Goal: Transaction & Acquisition: Subscribe to service/newsletter

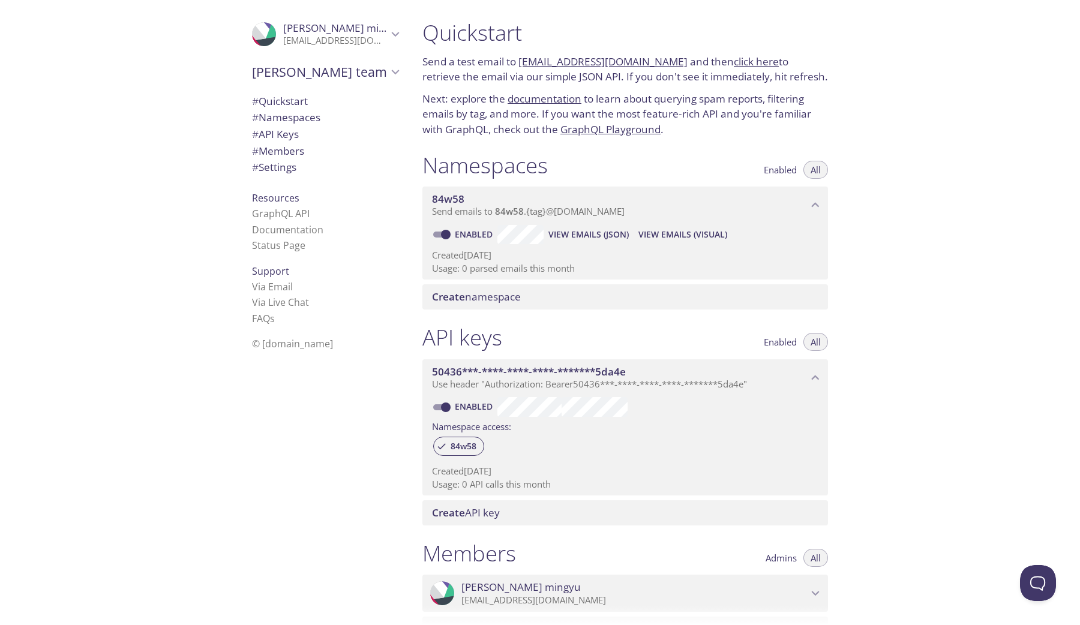
click at [307, 169] on span "# Settings" at bounding box center [325, 168] width 146 height 16
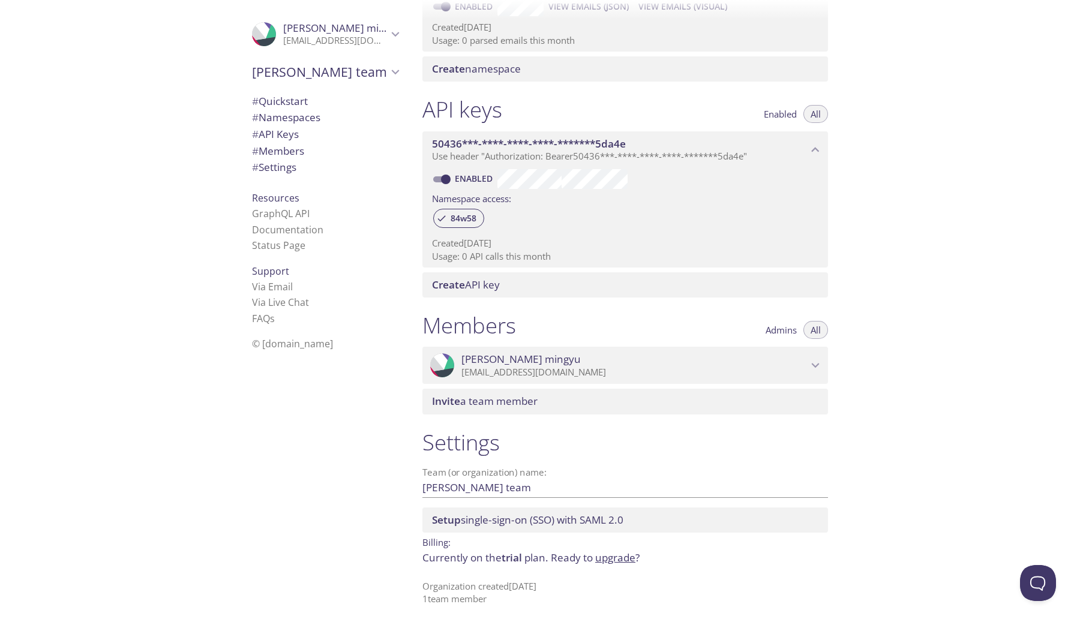
click at [625, 565] on p "Currently on the trial plan. Ready to upgrade ?" at bounding box center [624, 558] width 405 height 16
click at [619, 556] on link "upgrade" at bounding box center [615, 558] width 40 height 14
click at [619, 559] on link "upgrade" at bounding box center [615, 558] width 40 height 14
click at [352, 31] on span "[PERSON_NAME]" at bounding box center [335, 28] width 104 height 13
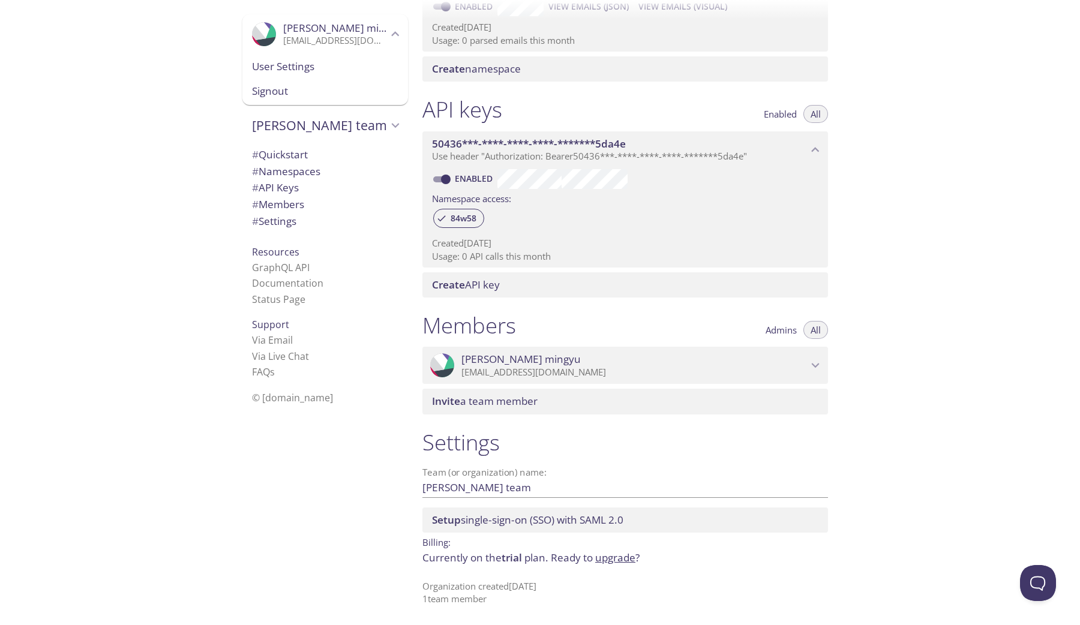
click at [367, 68] on span "User Settings" at bounding box center [325, 67] width 146 height 16
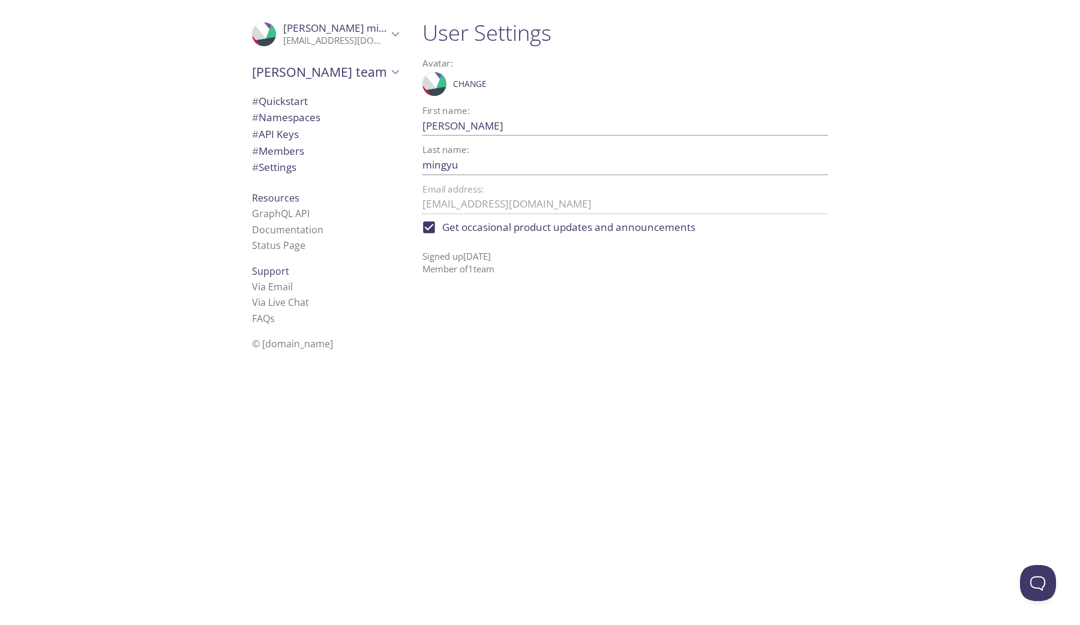
click at [353, 47] on div ".cls-1 { fill: #6d5ca8; } .cls-2 { fill: #3fc191; } .cls-3 { fill: #3b4752; } .…" at bounding box center [325, 34] width 166 height 40
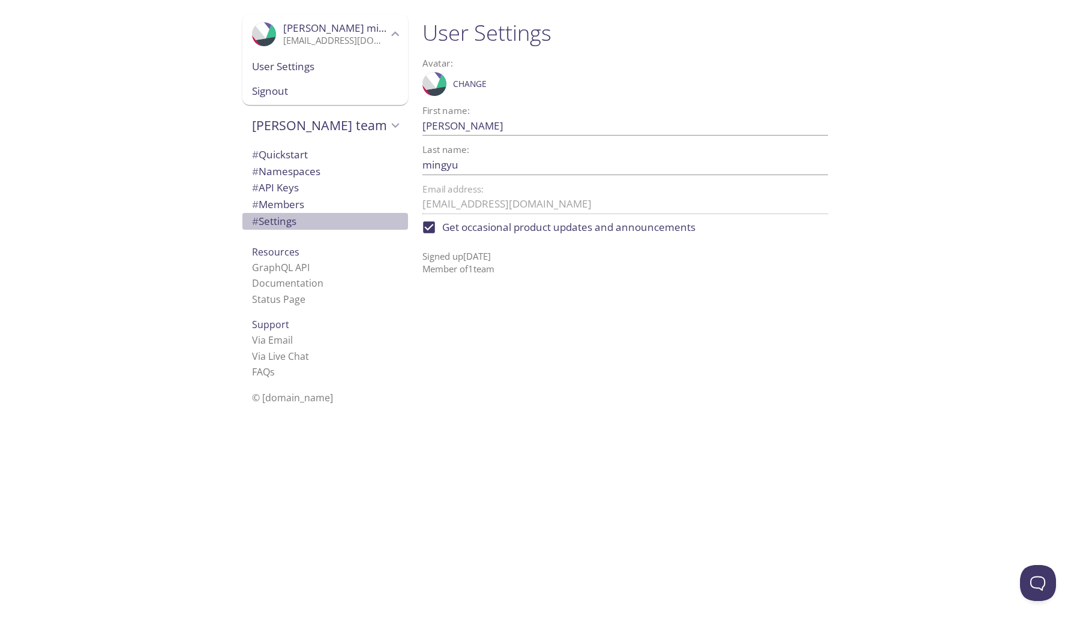
click at [349, 224] on span "# Settings" at bounding box center [325, 222] width 146 height 16
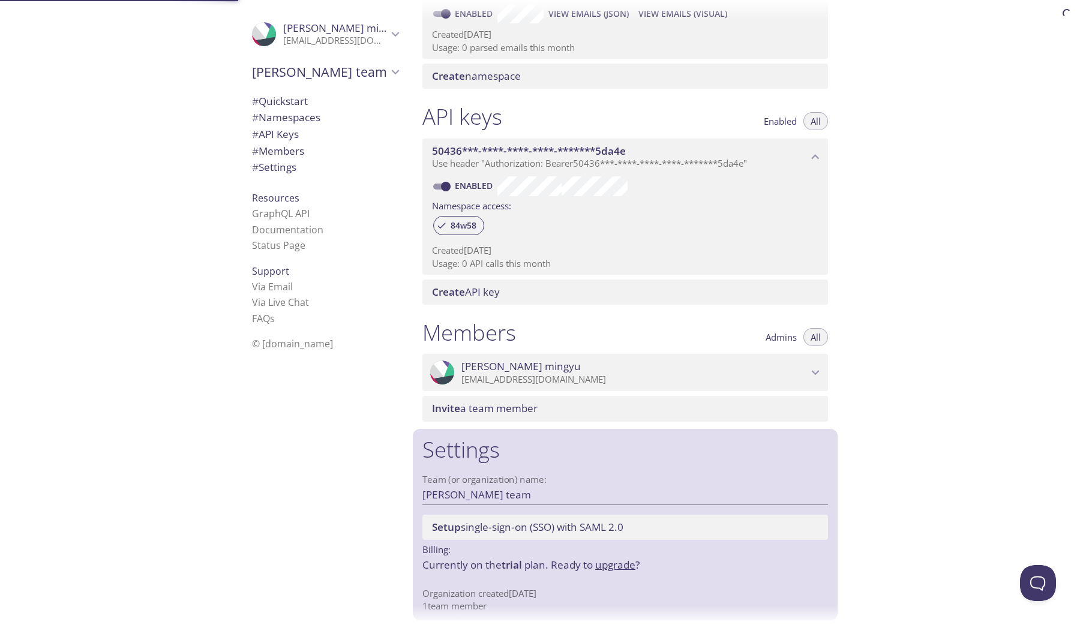
scroll to position [228, 0]
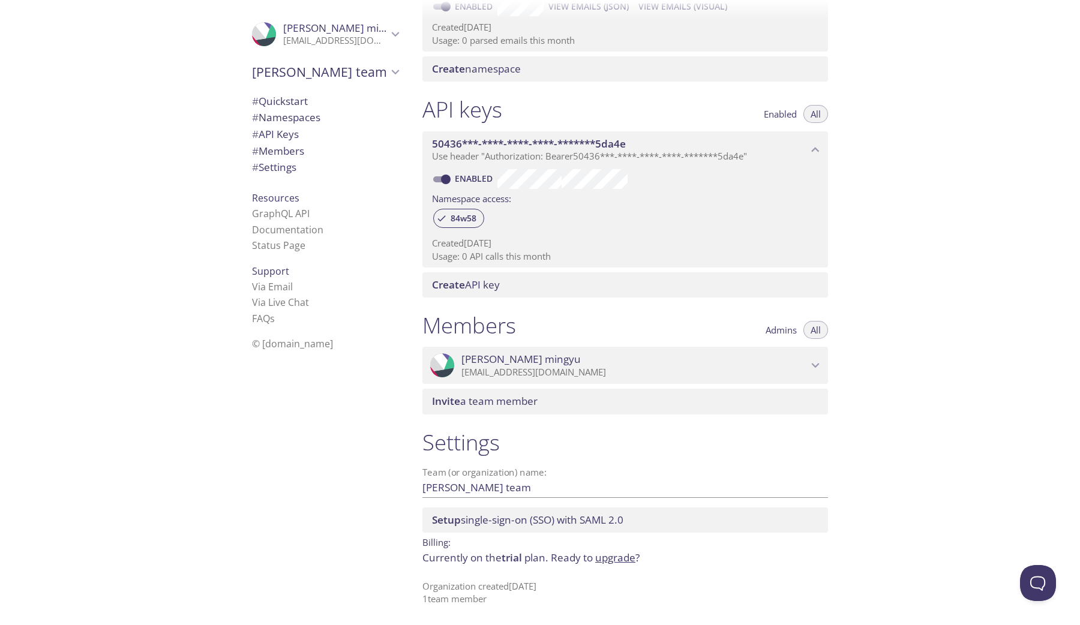
click at [623, 560] on link "upgrade" at bounding box center [615, 558] width 40 height 14
click at [430, 543] on p "Billing:" at bounding box center [624, 541] width 405 height 17
click at [504, 549] on p "Billing:" at bounding box center [624, 541] width 405 height 17
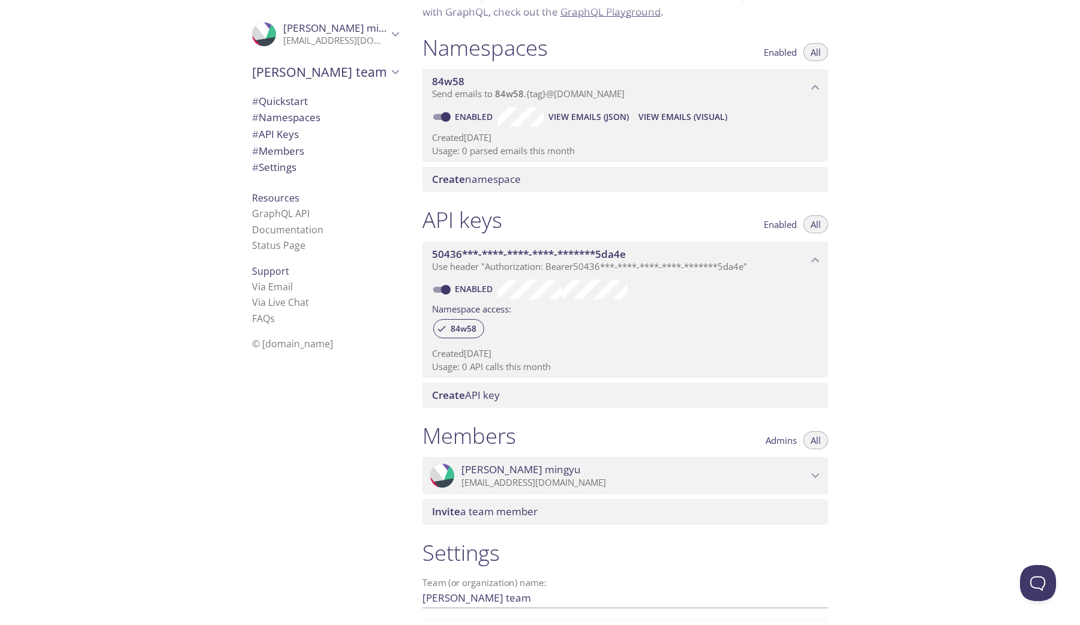
scroll to position [0, 0]
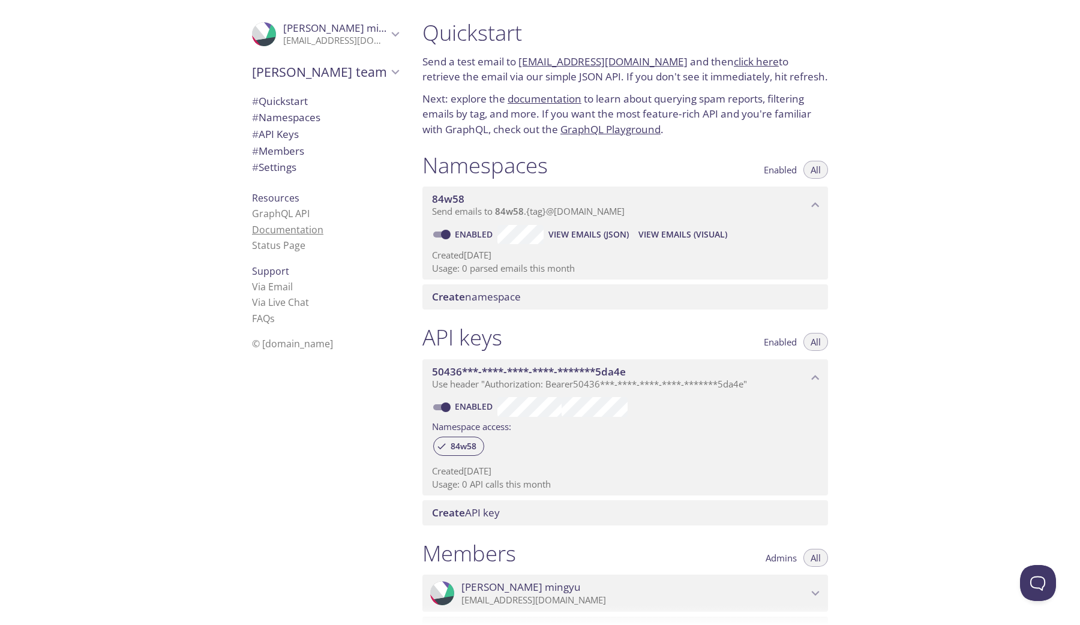
click at [286, 232] on link "Documentation" at bounding box center [287, 229] width 71 height 13
